Goal: Task Accomplishment & Management: Manage account settings

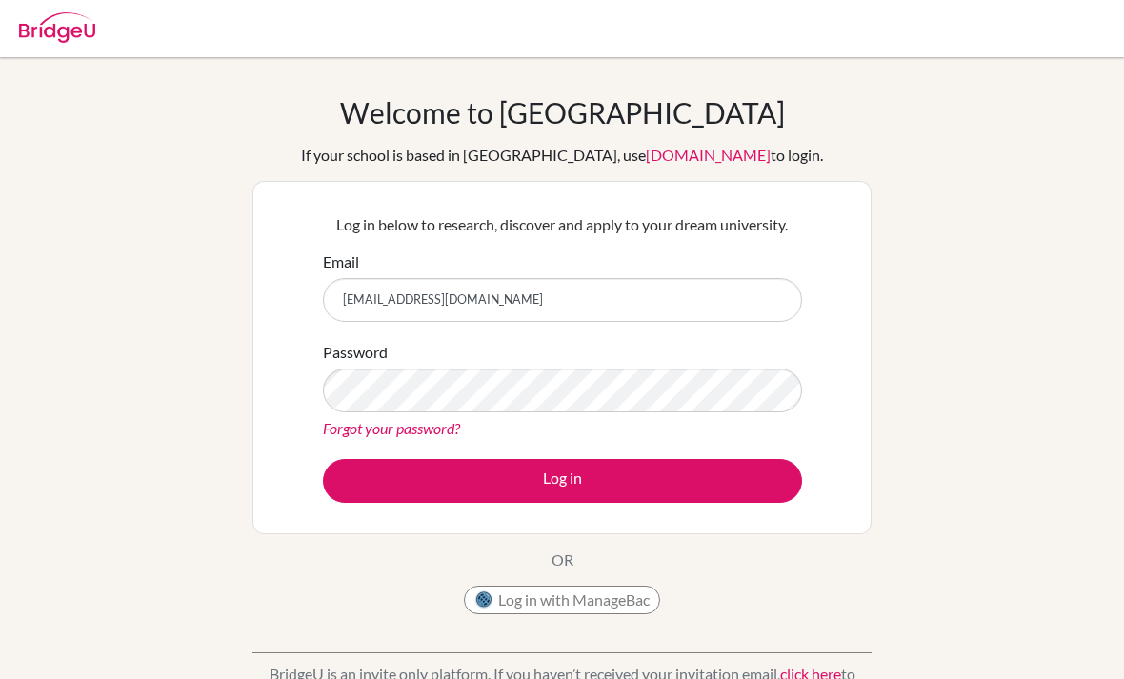
type input "[EMAIL_ADDRESS][DOMAIN_NAME]"
click at [661, 422] on div "Forgot your password?" at bounding box center [562, 428] width 479 height 23
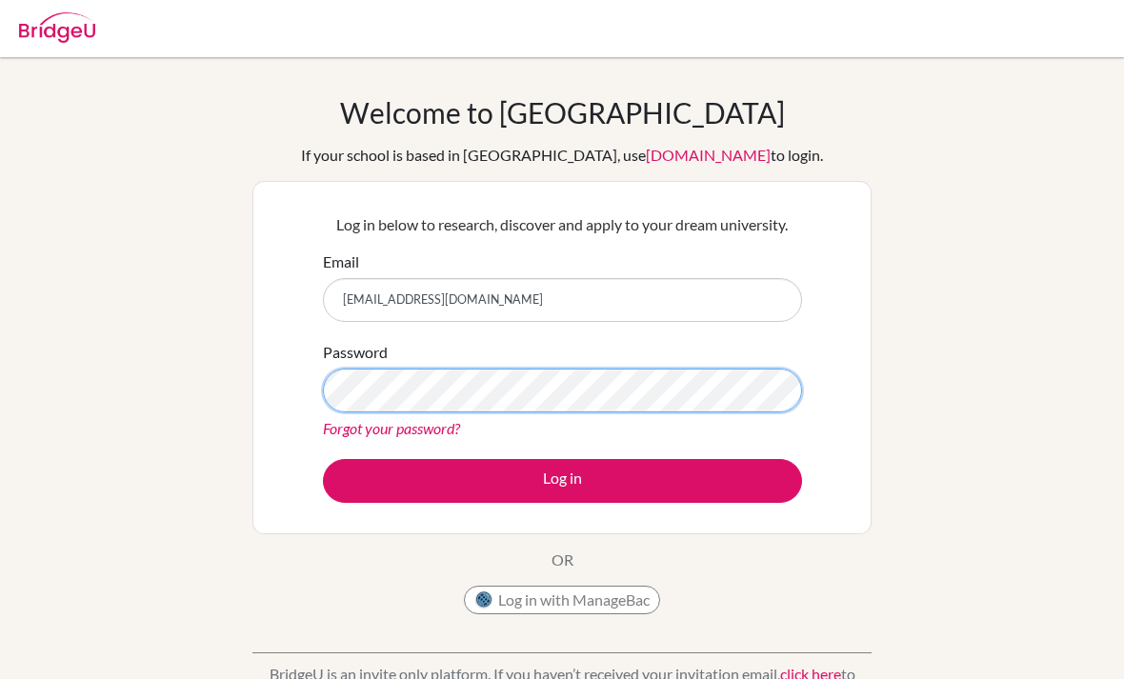
click at [562, 480] on button "Log in" at bounding box center [562, 481] width 479 height 44
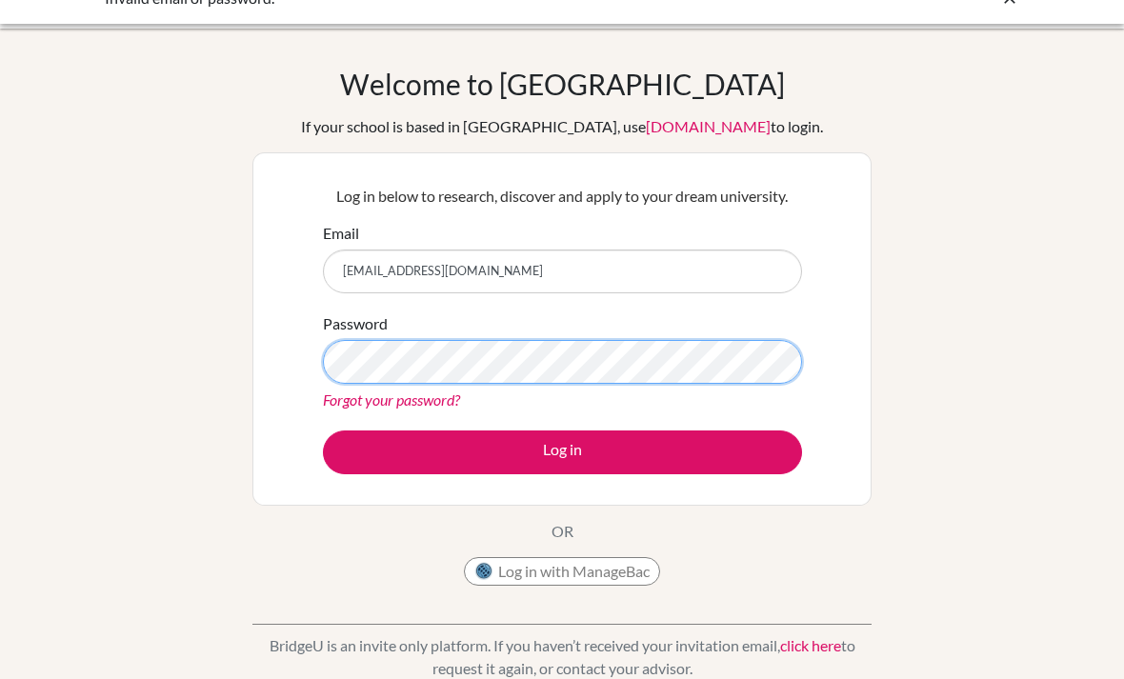
scroll to position [22, 0]
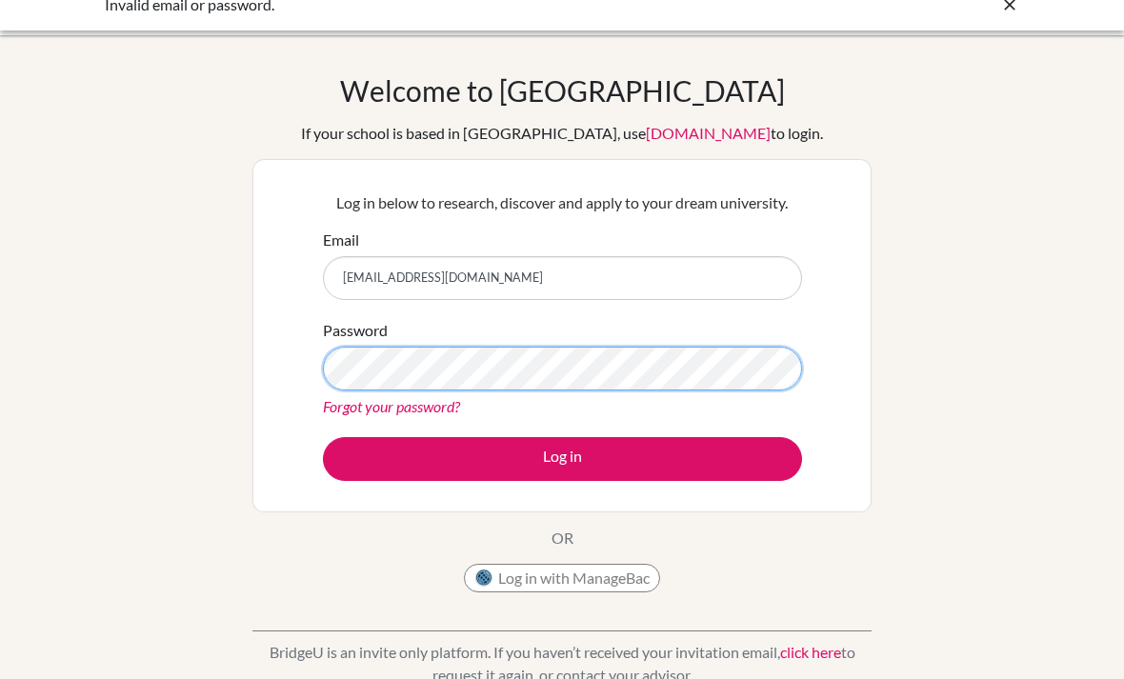
click at [562, 458] on button "Log in" at bounding box center [562, 459] width 479 height 44
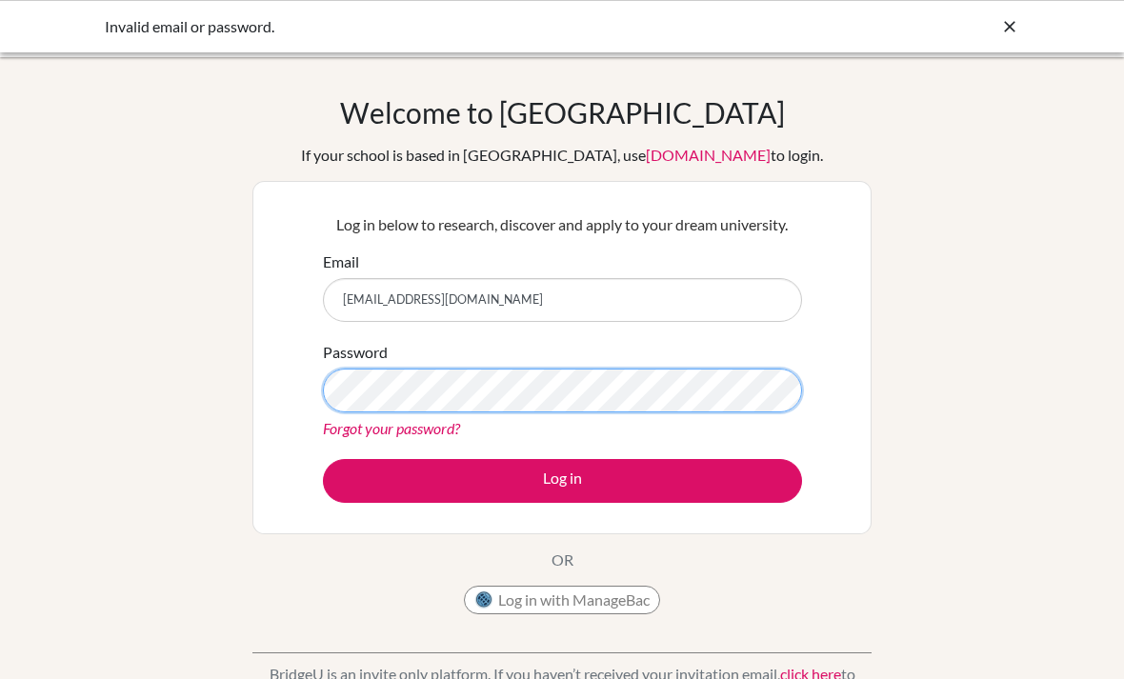
click at [562, 480] on button "Log in" at bounding box center [562, 481] width 479 height 44
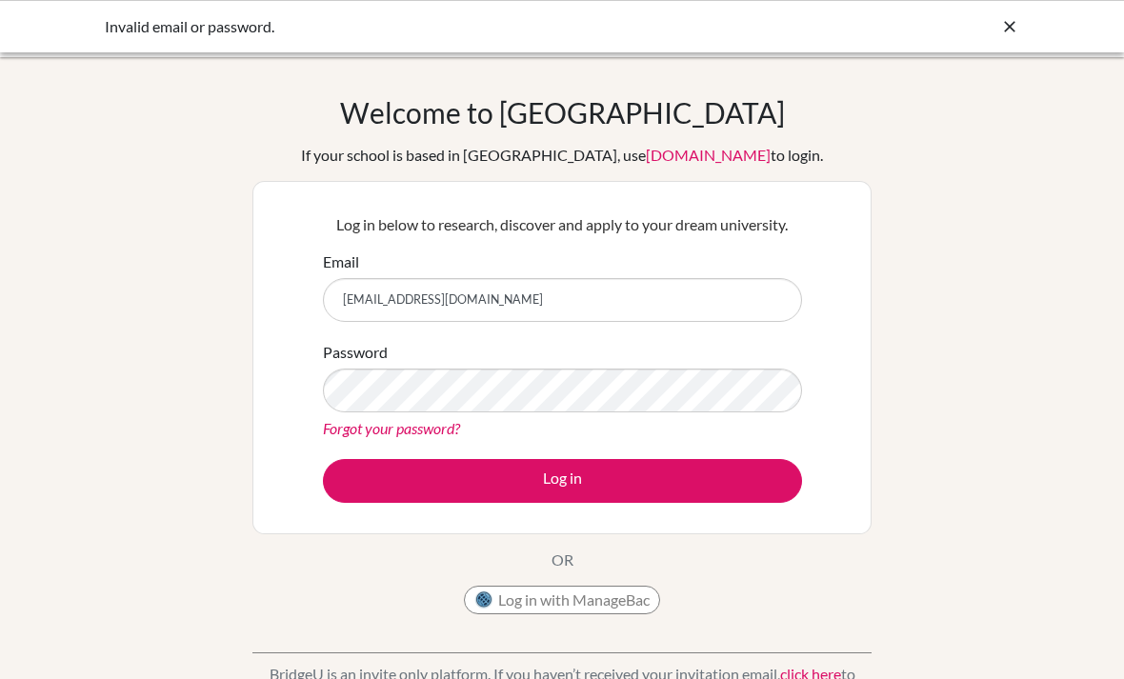
scroll to position [54, 0]
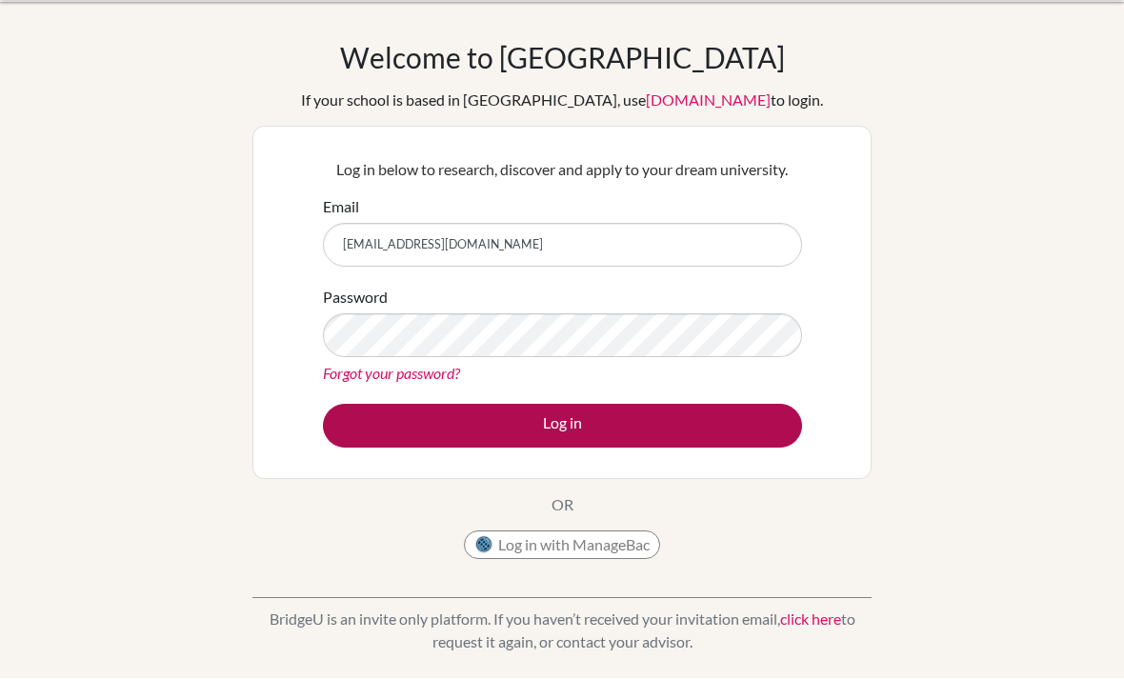
click at [704, 418] on button "Log in" at bounding box center [562, 427] width 479 height 44
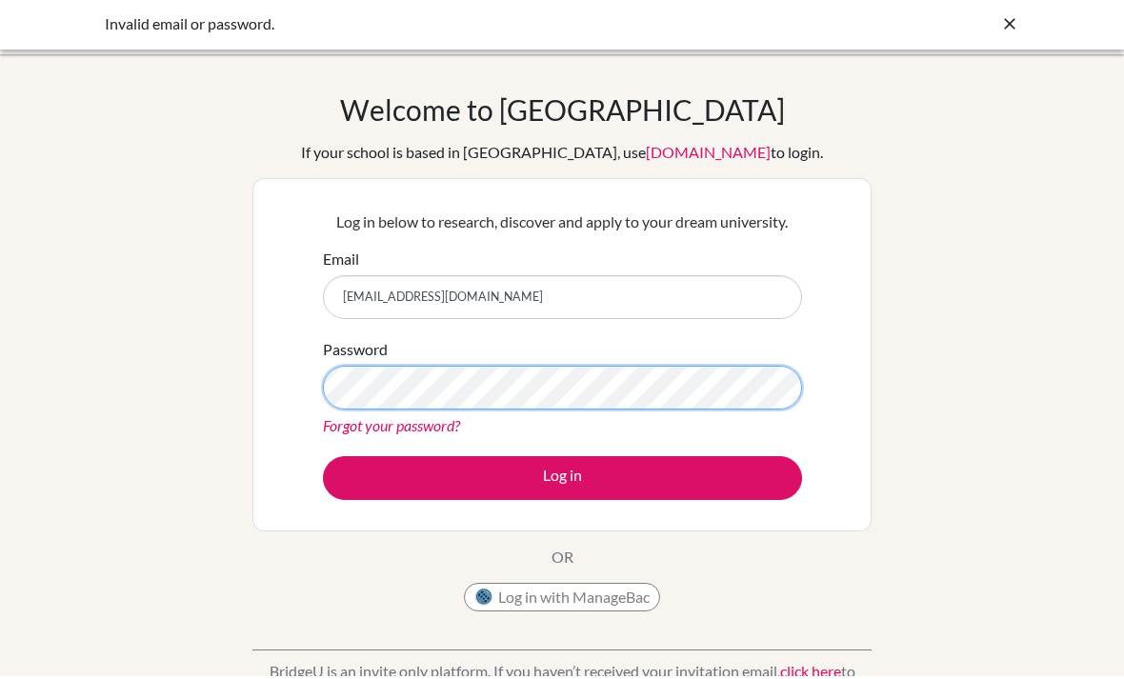
scroll to position [3, 0]
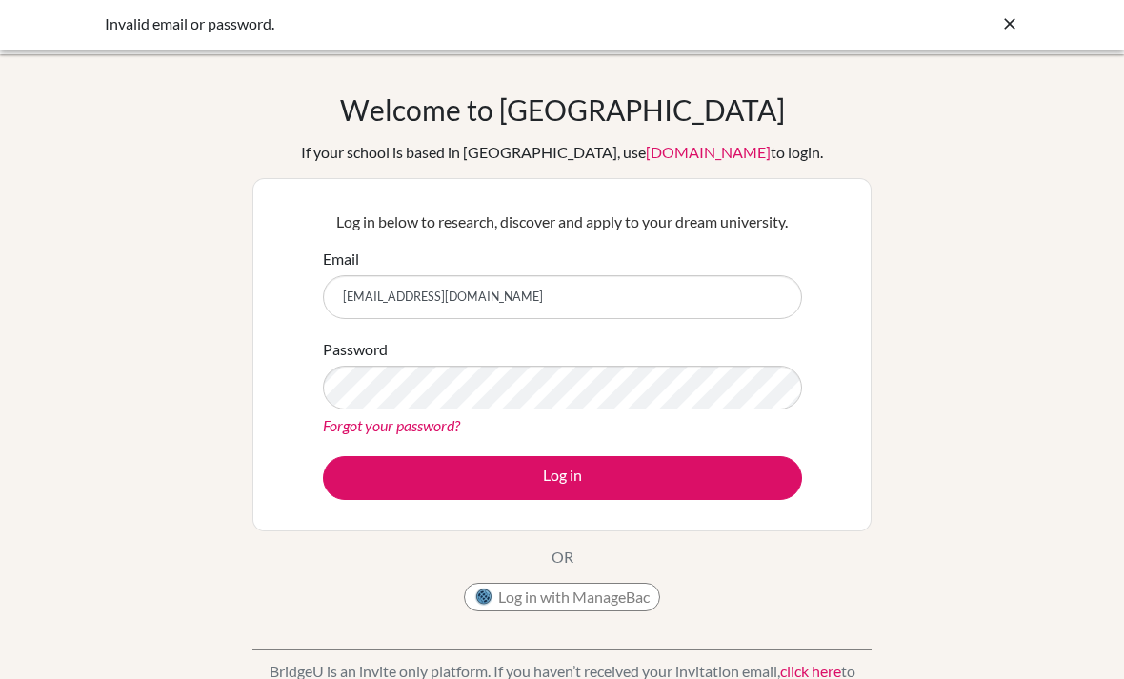
click at [679, 155] on link "[DOMAIN_NAME]" at bounding box center [708, 152] width 125 height 18
